Goal: Ask a question

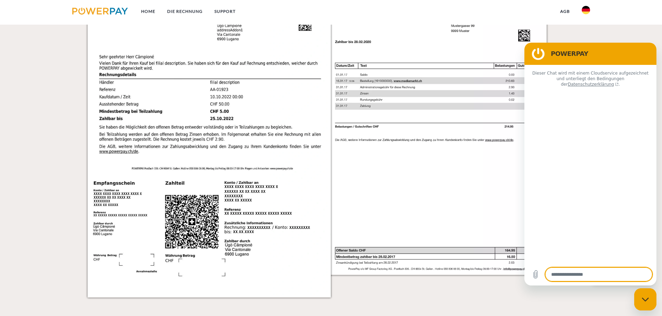
type textarea "*"
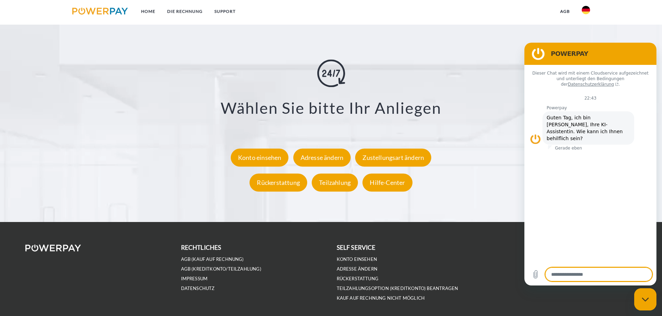
scroll to position [1285, 0]
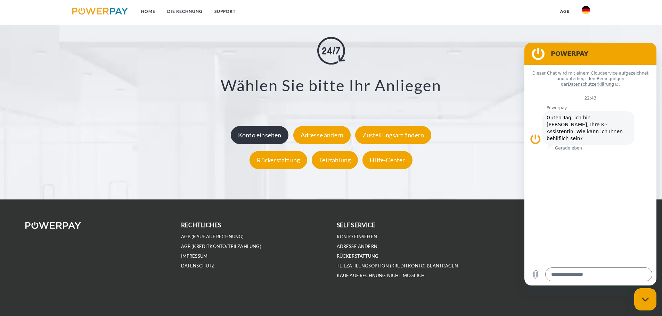
click at [279, 141] on div "Konto einsehen" at bounding box center [260, 135] width 58 height 18
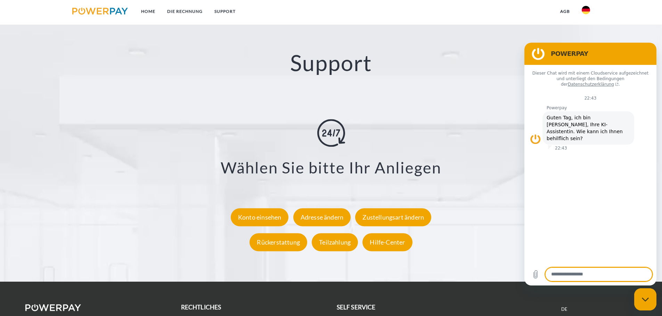
scroll to position [1216, 0]
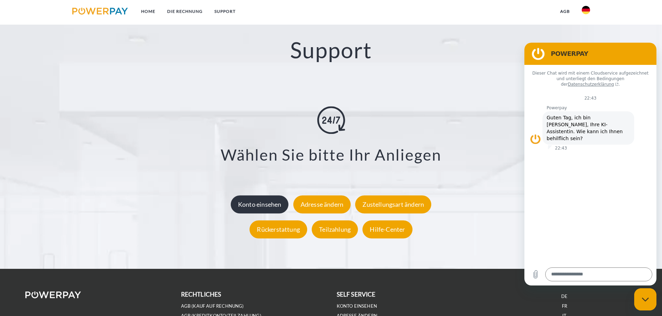
click at [279, 207] on div "Konto einsehen" at bounding box center [260, 205] width 58 height 18
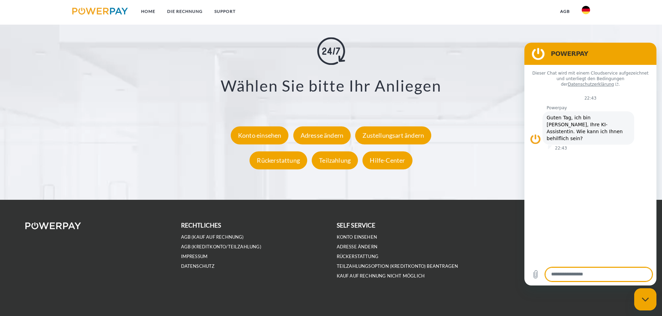
scroll to position [1285, 0]
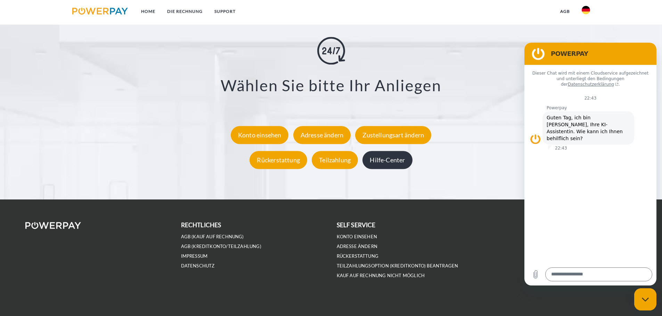
click at [395, 165] on div "Hilfe-Center" at bounding box center [387, 160] width 50 height 18
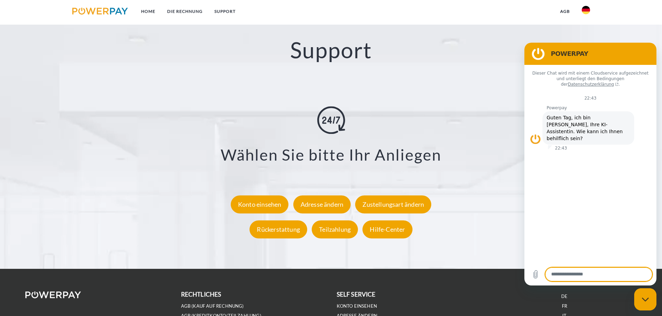
scroll to position [1080, 0]
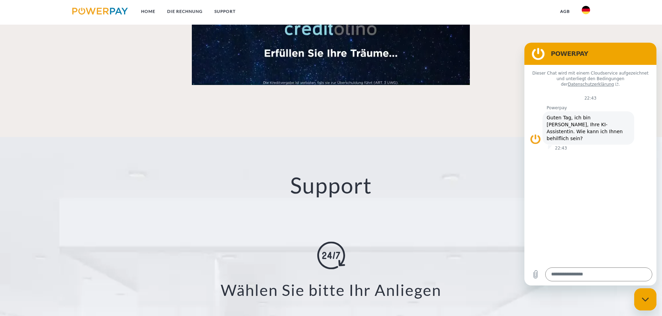
click at [535, 53] on figure at bounding box center [538, 54] width 14 height 14
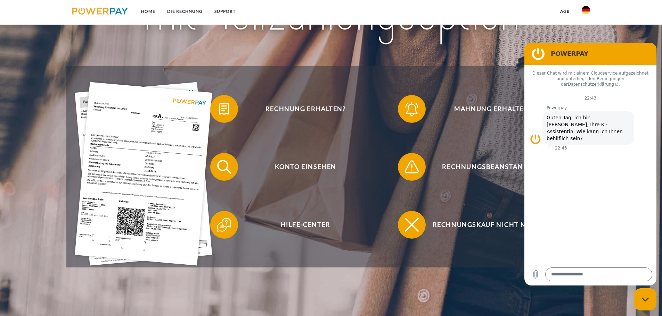
scroll to position [142, 0]
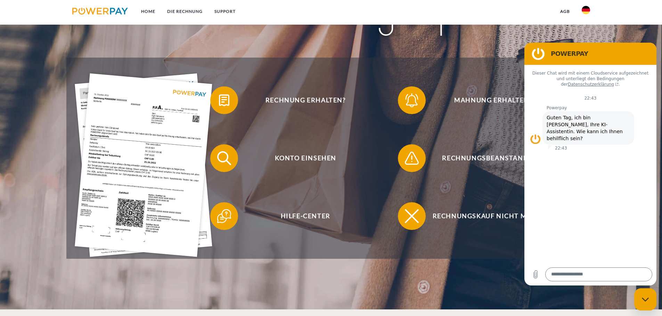
click at [531, 53] on figure at bounding box center [538, 54] width 14 height 14
click at [583, 272] on textarea at bounding box center [598, 275] width 107 height 14
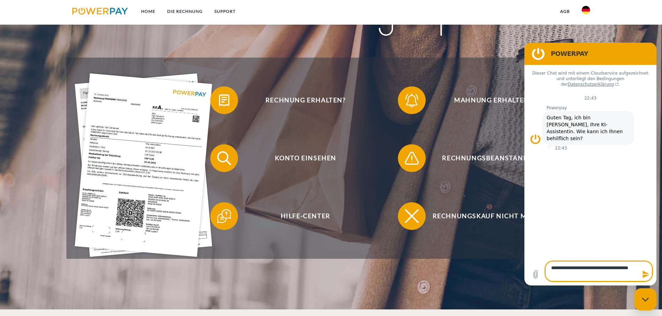
type textarea "**********"
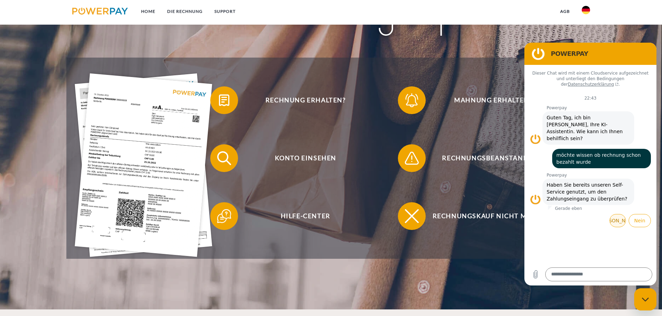
click at [613, 214] on button "Ja" at bounding box center [617, 220] width 16 height 13
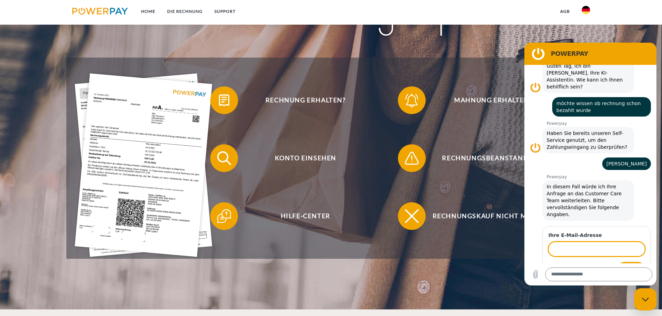
scroll to position [51, 0]
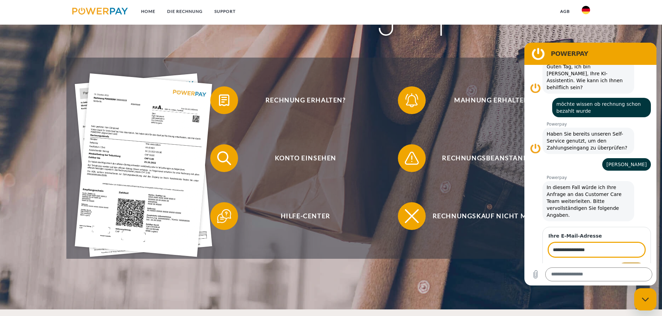
type input "**********"
click at [624, 266] on span "Weiter" at bounding box center [631, 270] width 16 height 8
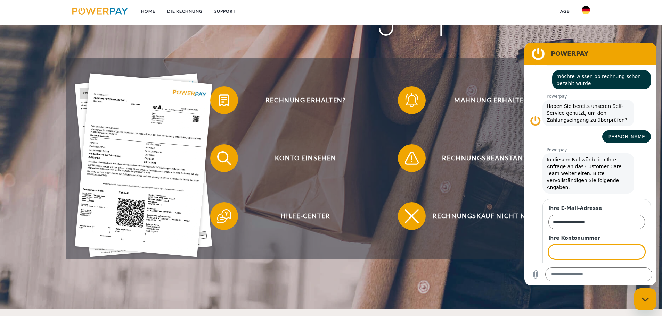
scroll to position [81, 0]
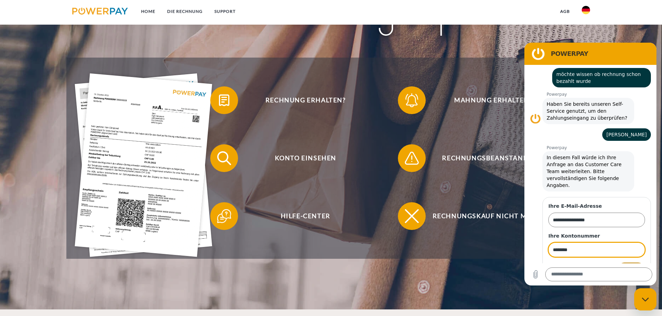
type input "********"
click at [627, 266] on span "Weiter" at bounding box center [631, 270] width 16 height 8
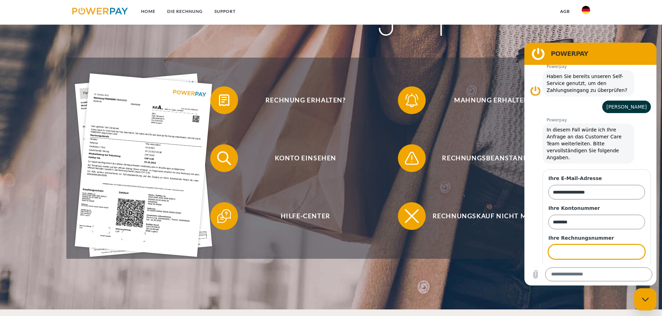
scroll to position [111, 0]
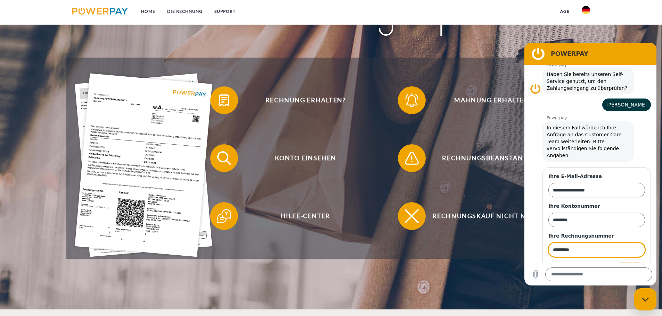
type input "*********"
click at [638, 263] on button "Senden" at bounding box center [630, 270] width 30 height 14
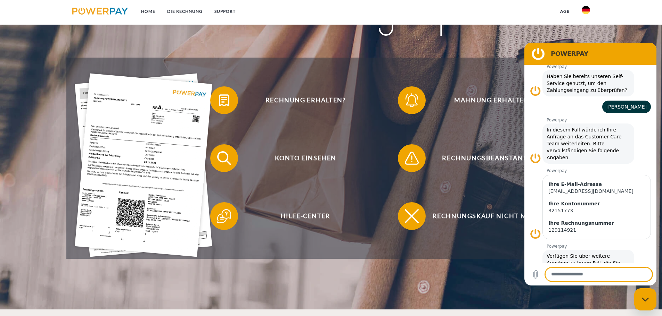
scroll to position [110, 0]
type textarea "****"
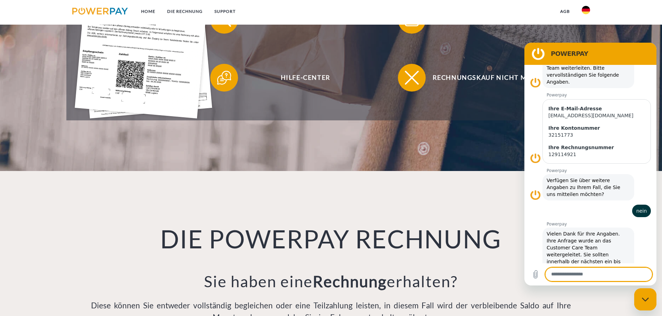
scroll to position [281, 0]
